Goal: Task Accomplishment & Management: Manage account settings

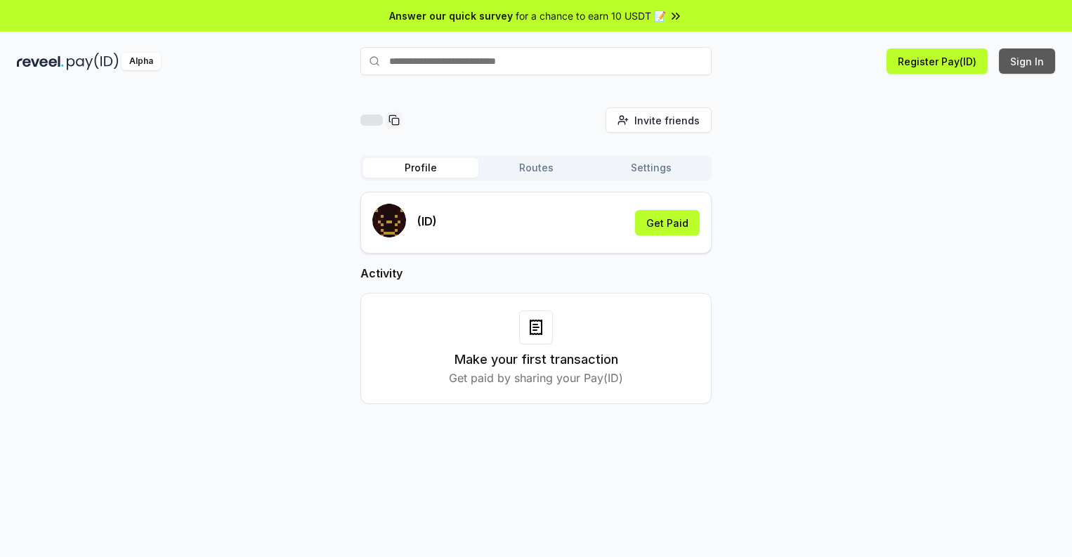
click at [1028, 61] on button "Sign In" at bounding box center [1027, 60] width 56 height 25
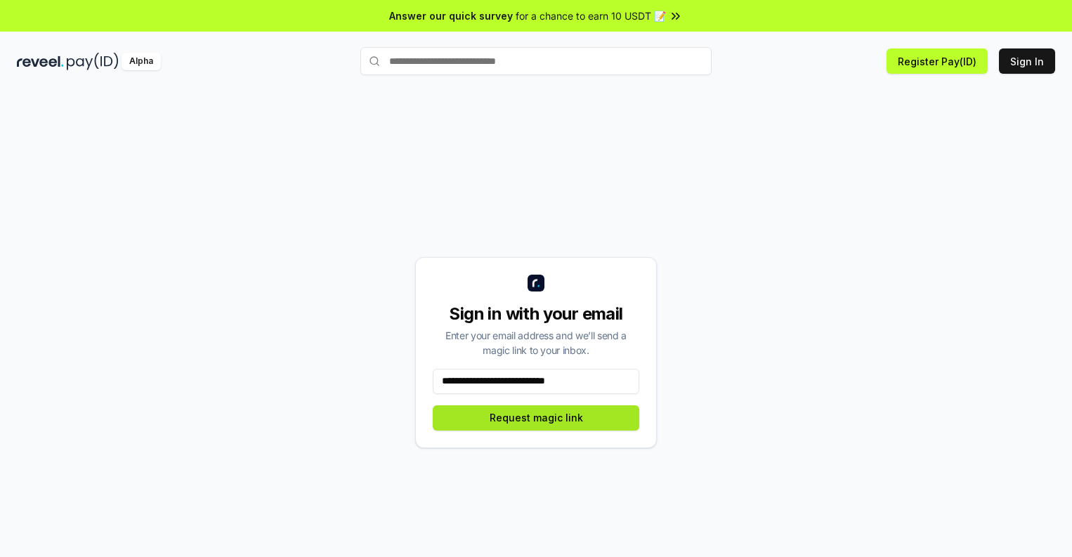
type input "**********"
click at [536, 417] on button "Request magic link" at bounding box center [536, 417] width 207 height 25
